Goal: Information Seeking & Learning: Learn about a topic

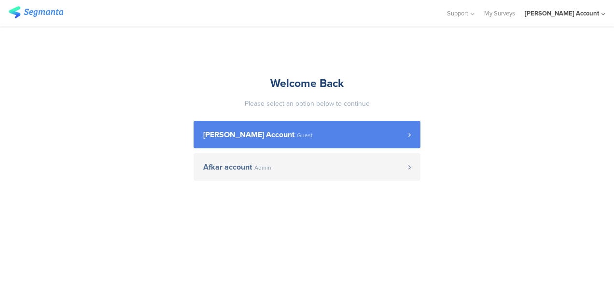
click at [215, 137] on span "[PERSON_NAME] Account" at bounding box center [248, 135] width 91 height 8
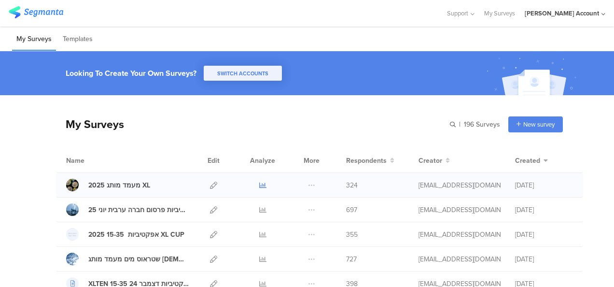
click at [259, 184] on icon at bounding box center [262, 184] width 7 height 7
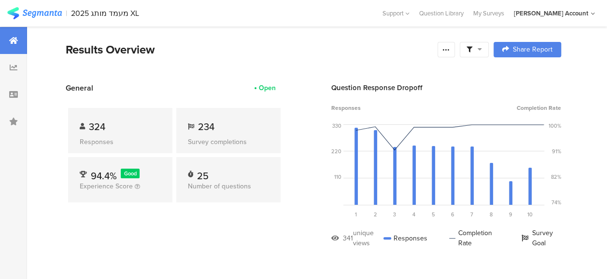
click at [488, 51] on div at bounding box center [473, 49] width 29 height 15
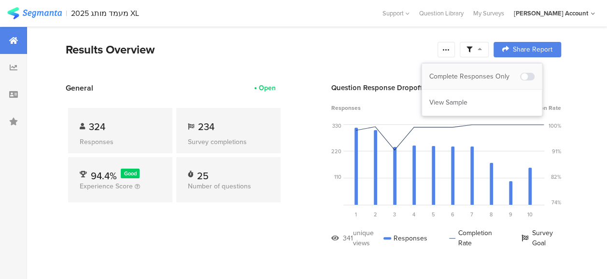
click at [483, 74] on div "Complete Responses Only" at bounding box center [474, 77] width 91 height 10
click at [448, 47] on div at bounding box center [445, 49] width 17 height 15
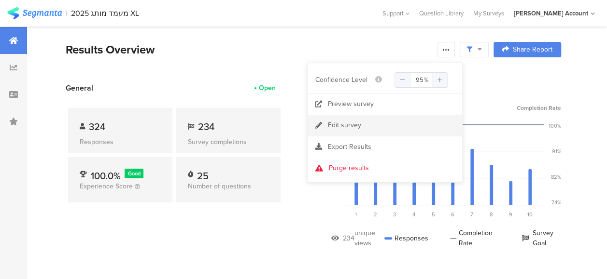
click at [360, 125] on div "Edit survey" at bounding box center [344, 126] width 33 height 10
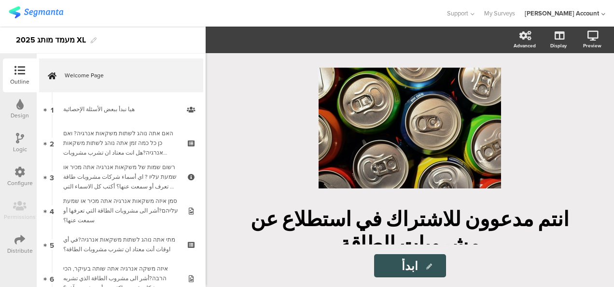
click at [23, 245] on div at bounding box center [19, 240] width 11 height 12
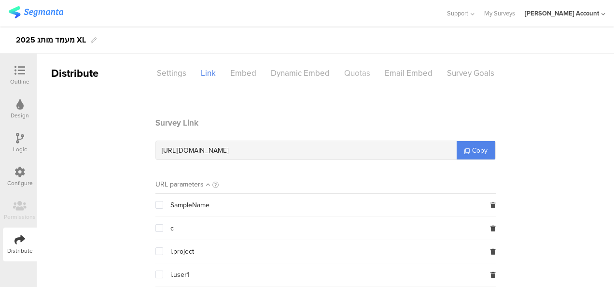
click at [360, 65] on div "Quotas" at bounding box center [357, 73] width 41 height 17
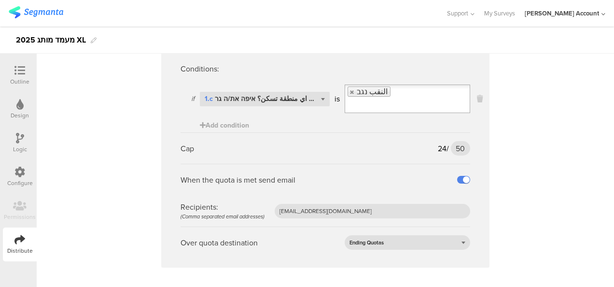
scroll to position [627, 0]
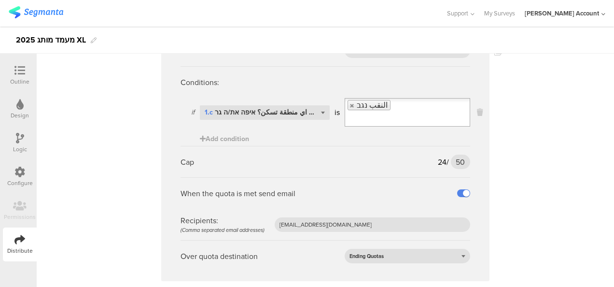
click at [407, 170] on div "Cap 24 / 50 50" at bounding box center [326, 161] width 290 height 31
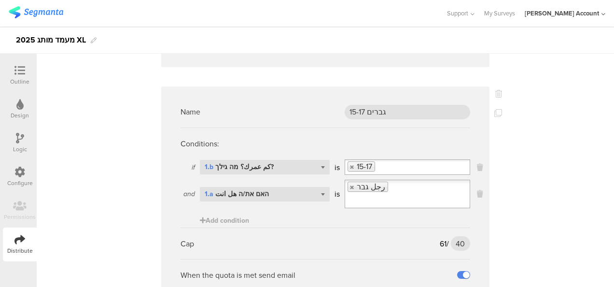
scroll to position [2268, 0]
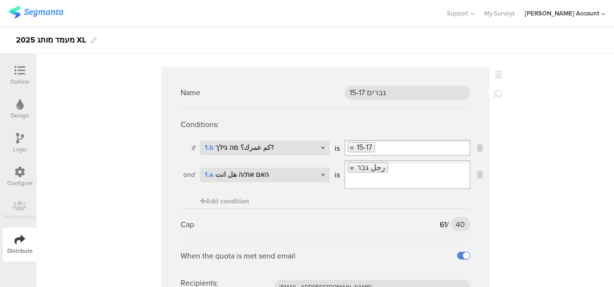
click at [440, 219] on span "61" at bounding box center [443, 224] width 7 height 11
drag, startPoint x: 440, startPoint y: 214, endPoint x: 405, endPoint y: 219, distance: 35.1
click at [405, 219] on div "Cap 61 / 40 40" at bounding box center [326, 223] width 290 height 31
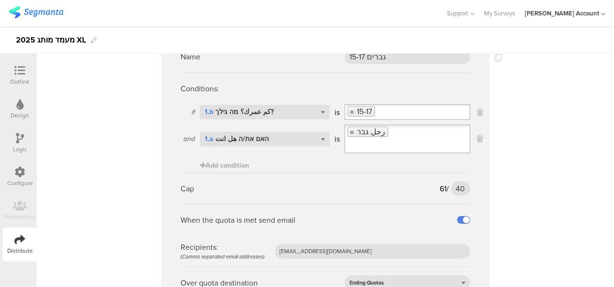
scroll to position [2317, 0]
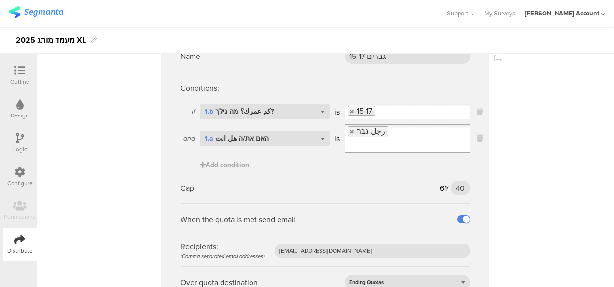
scroll to position [2364, 0]
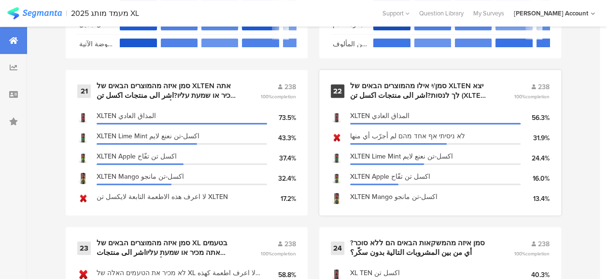
scroll to position [2254, 0]
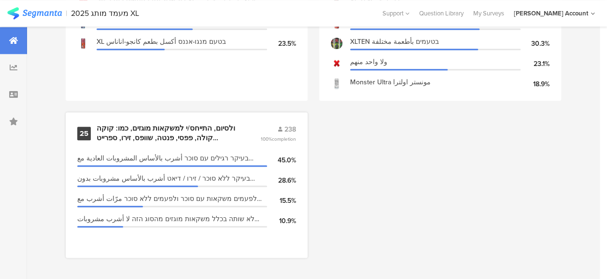
click at [207, 135] on div "ולסיום, התייחס/י למשקאות מוגזים, כמו: קוקה קולה, פפסי, פנטה, שוופס, זירו, ספריי…" at bounding box center [167, 133] width 140 height 19
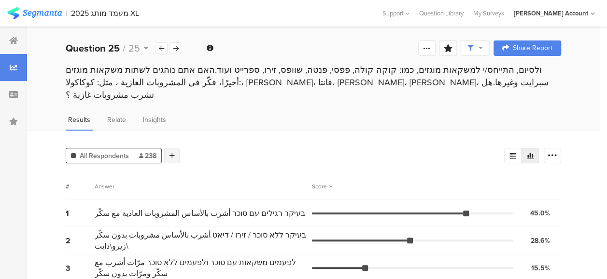
click at [173, 153] on icon at bounding box center [171, 156] width 5 height 7
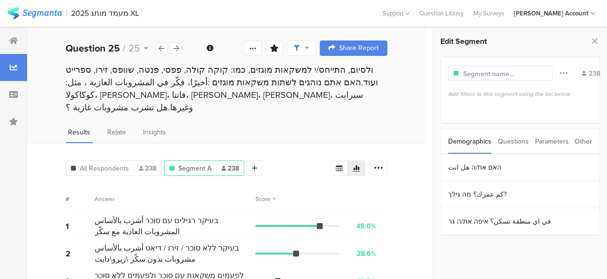
click at [551, 144] on div "Parameters" at bounding box center [551, 141] width 34 height 25
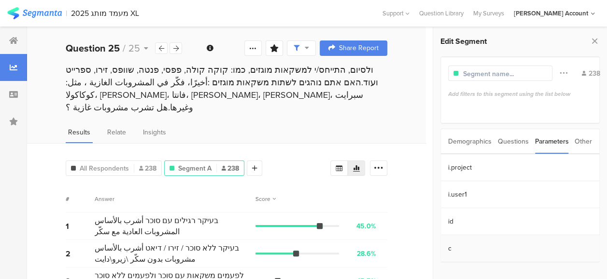
click at [455, 249] on section "c" at bounding box center [520, 249] width 158 height 27
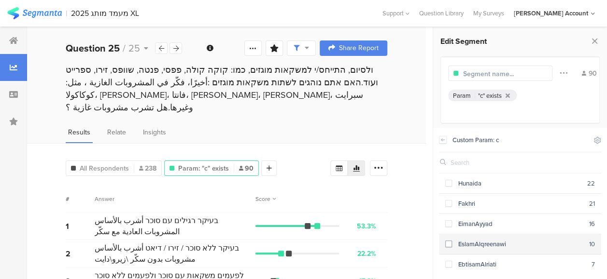
click at [449, 243] on span at bounding box center [448, 244] width 7 height 7
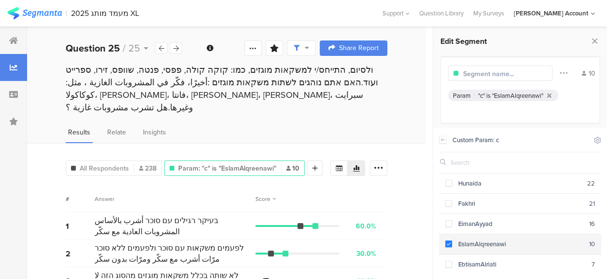
click at [448, 242] on span at bounding box center [448, 244] width 7 height 7
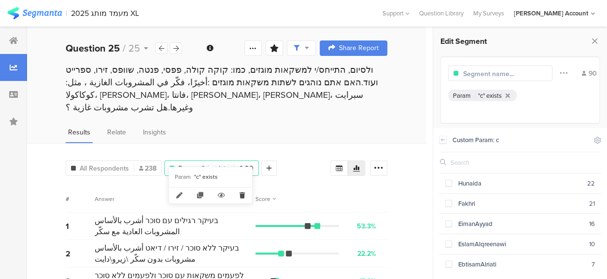
click at [240, 197] on icon at bounding box center [242, 196] width 20 height 16
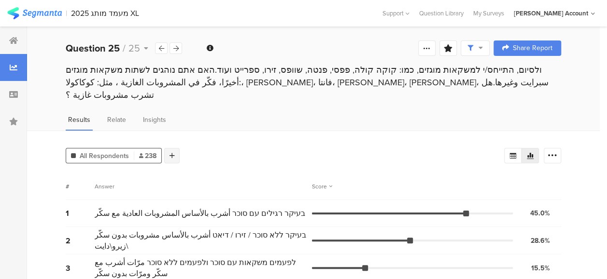
click at [173, 153] on icon at bounding box center [171, 156] width 5 height 7
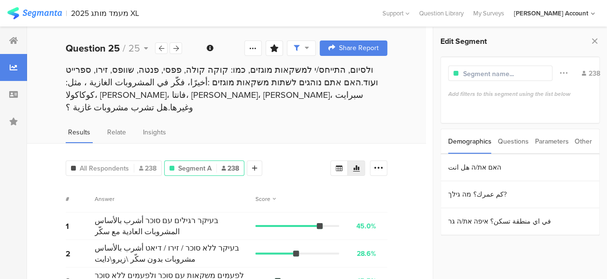
click at [556, 144] on div "Parameters" at bounding box center [551, 141] width 34 height 25
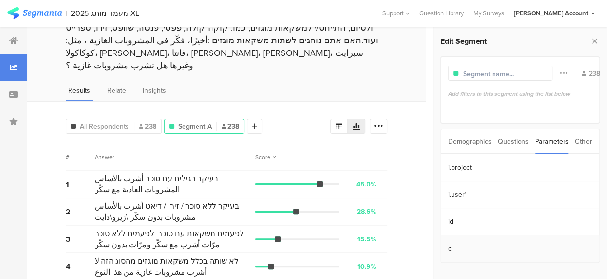
click at [477, 241] on section "c" at bounding box center [520, 249] width 158 height 27
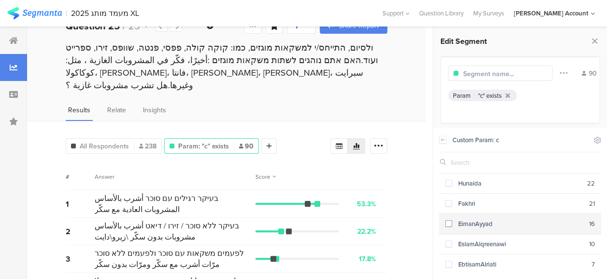
scroll to position [42, 0]
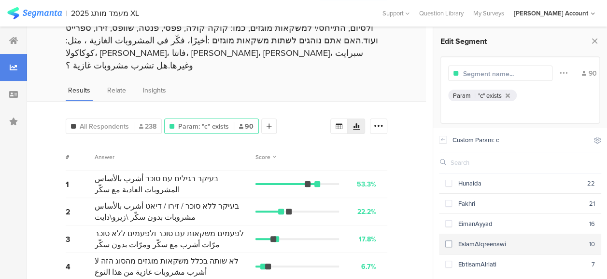
click at [451, 244] on span at bounding box center [448, 244] width 7 height 7
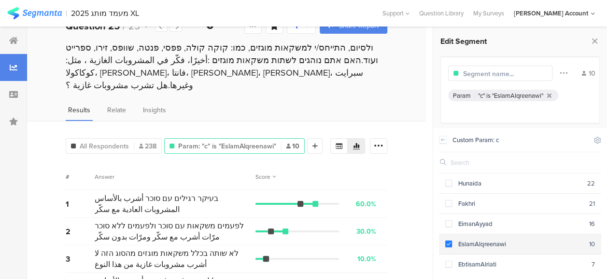
scroll to position [42, 0]
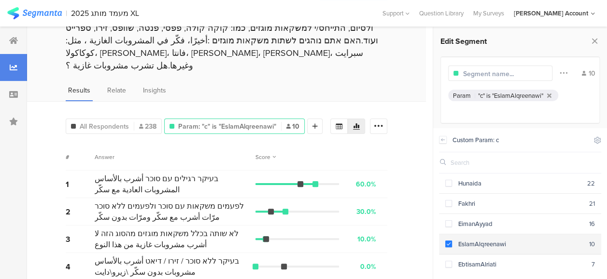
click at [450, 244] on span at bounding box center [448, 244] width 7 height 7
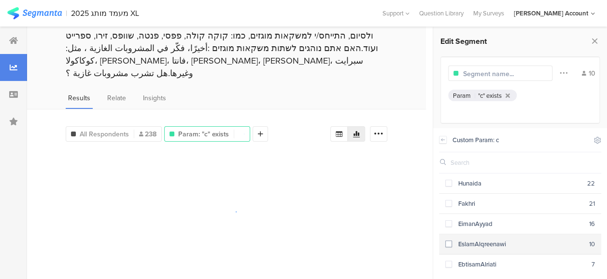
scroll to position [22, 0]
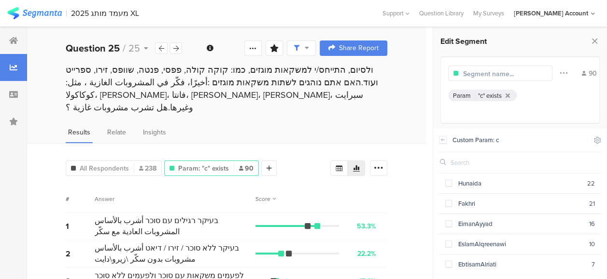
drag, startPoint x: 420, startPoint y: 179, endPoint x: 413, endPoint y: 180, distance: 7.3
click at [419, 179] on div "All Respondents 238 Param: "c" exists 90 Add Segment Segment markers Confidence…" at bounding box center [226, 236] width 399 height 187
click at [441, 139] on icon at bounding box center [442, 140] width 3 height 2
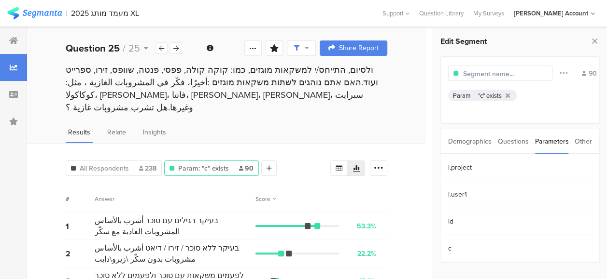
click at [347, 127] on div "Results Relate Insights" at bounding box center [226, 135] width 399 height 16
